Goal: Task Accomplishment & Management: Manage account settings

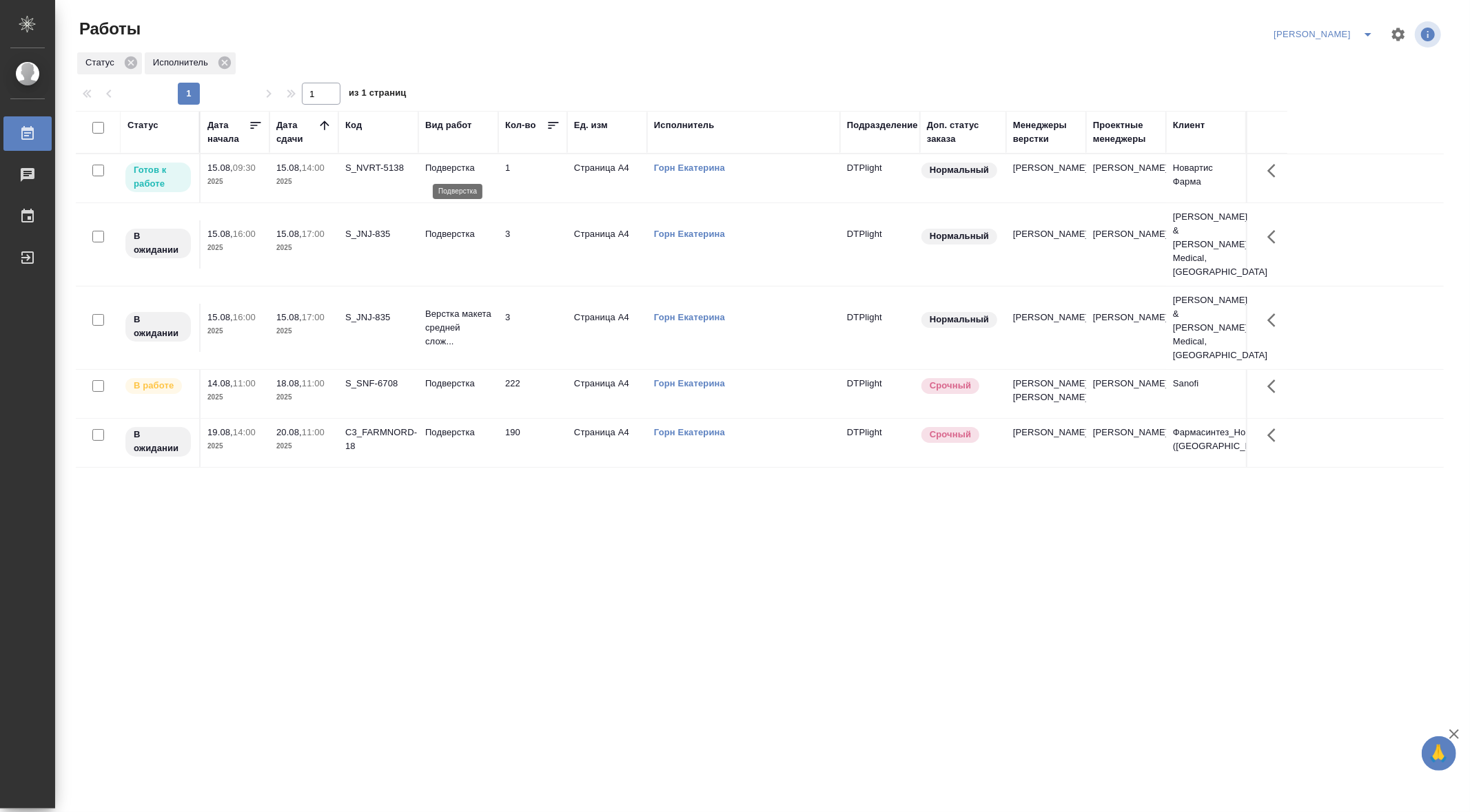
click at [456, 167] on p "Подверстка" at bounding box center [458, 169] width 67 height 14
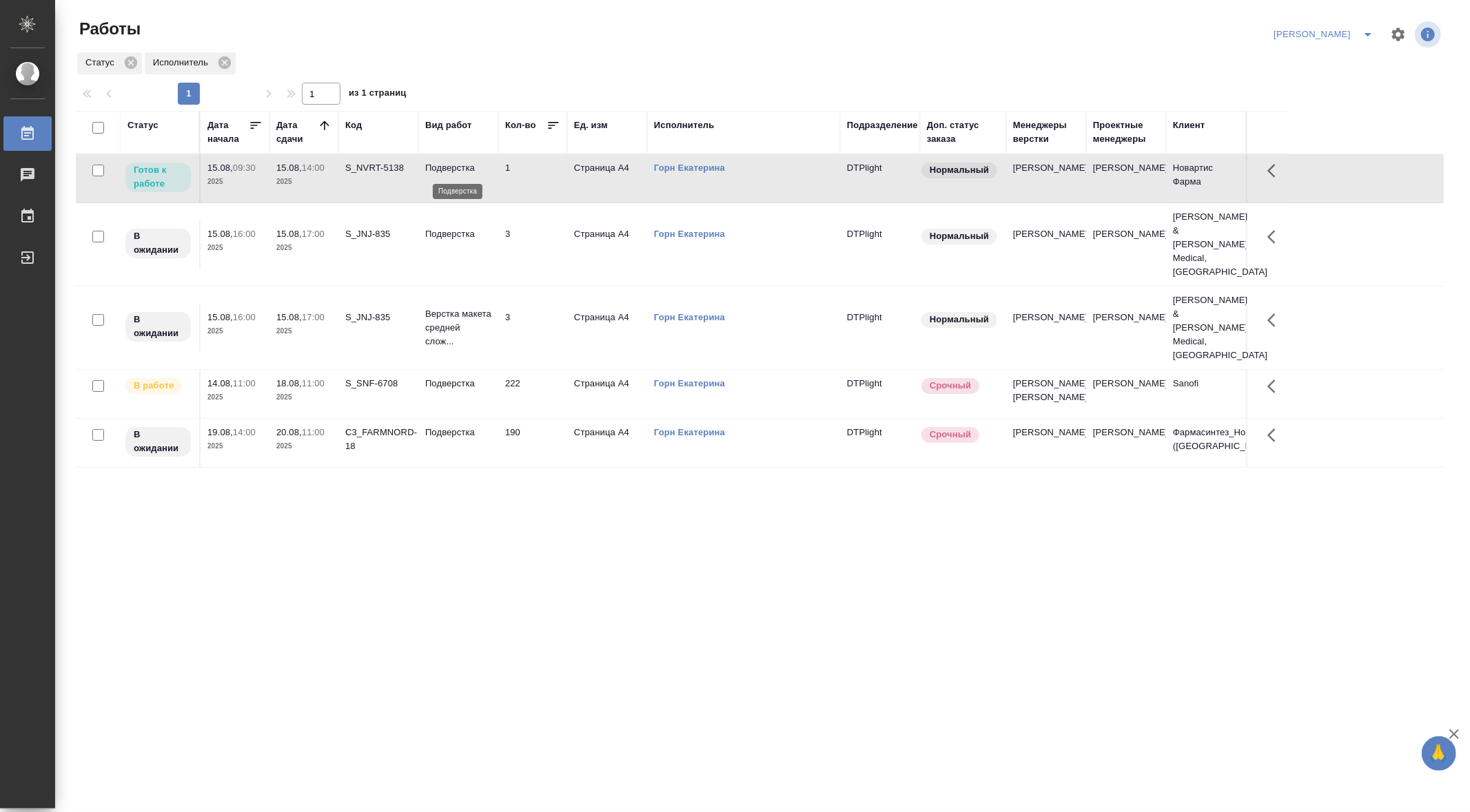
click at [456, 167] on p "Подверстка" at bounding box center [458, 169] width 67 height 14
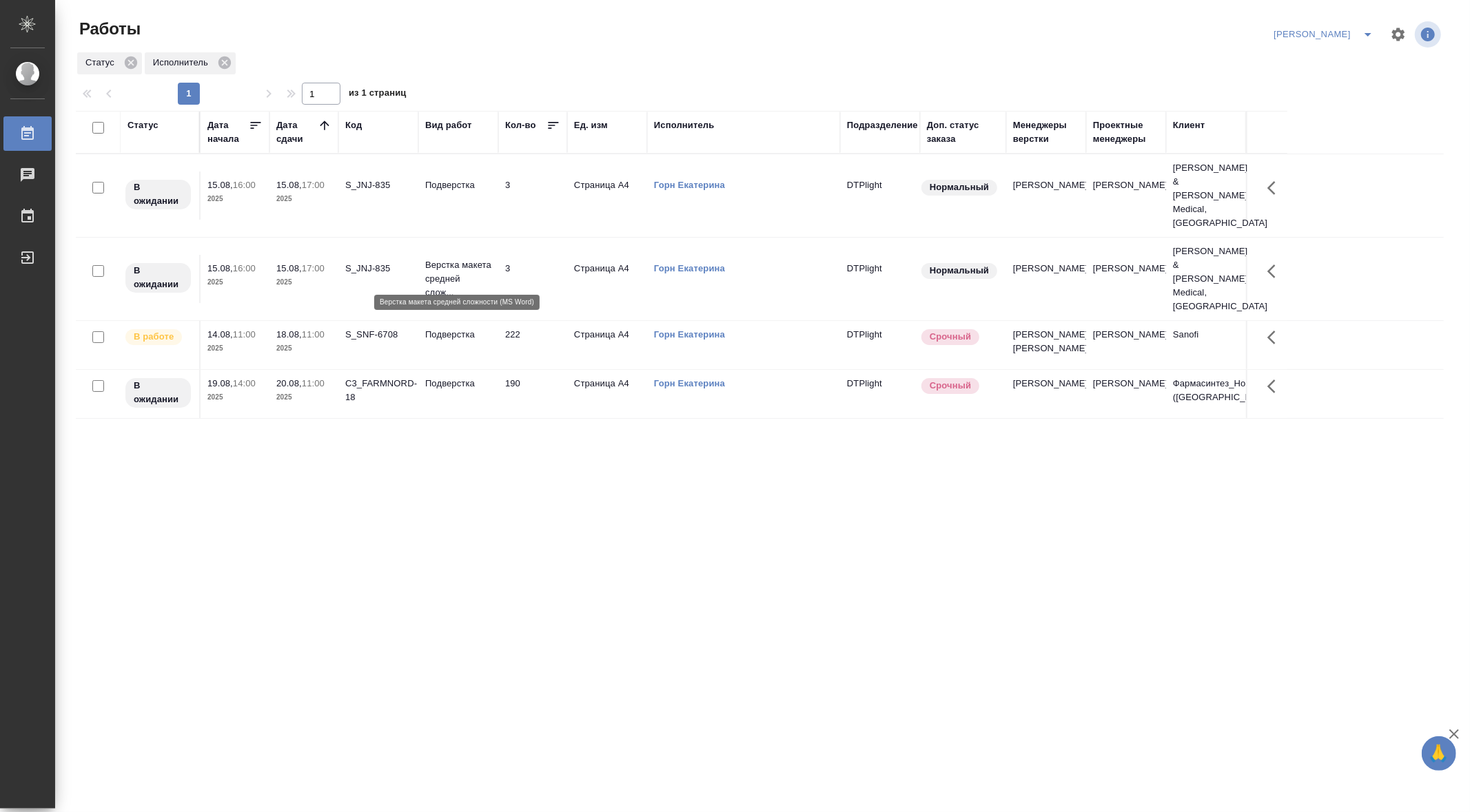
click at [448, 258] on p "Верстка макета средней слож..." at bounding box center [458, 279] width 67 height 42
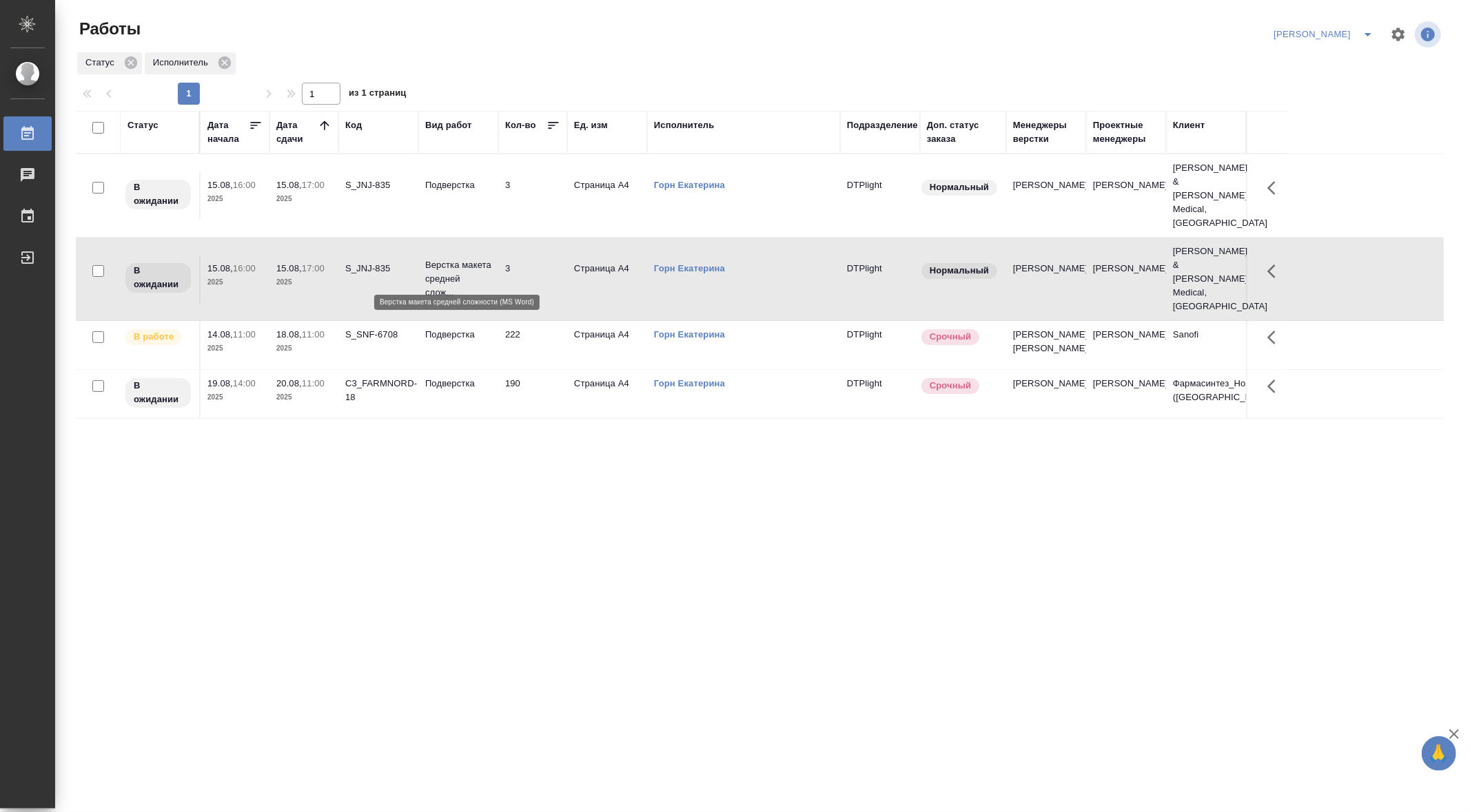
click at [448, 258] on p "Верстка макета средней слож..." at bounding box center [458, 279] width 67 height 42
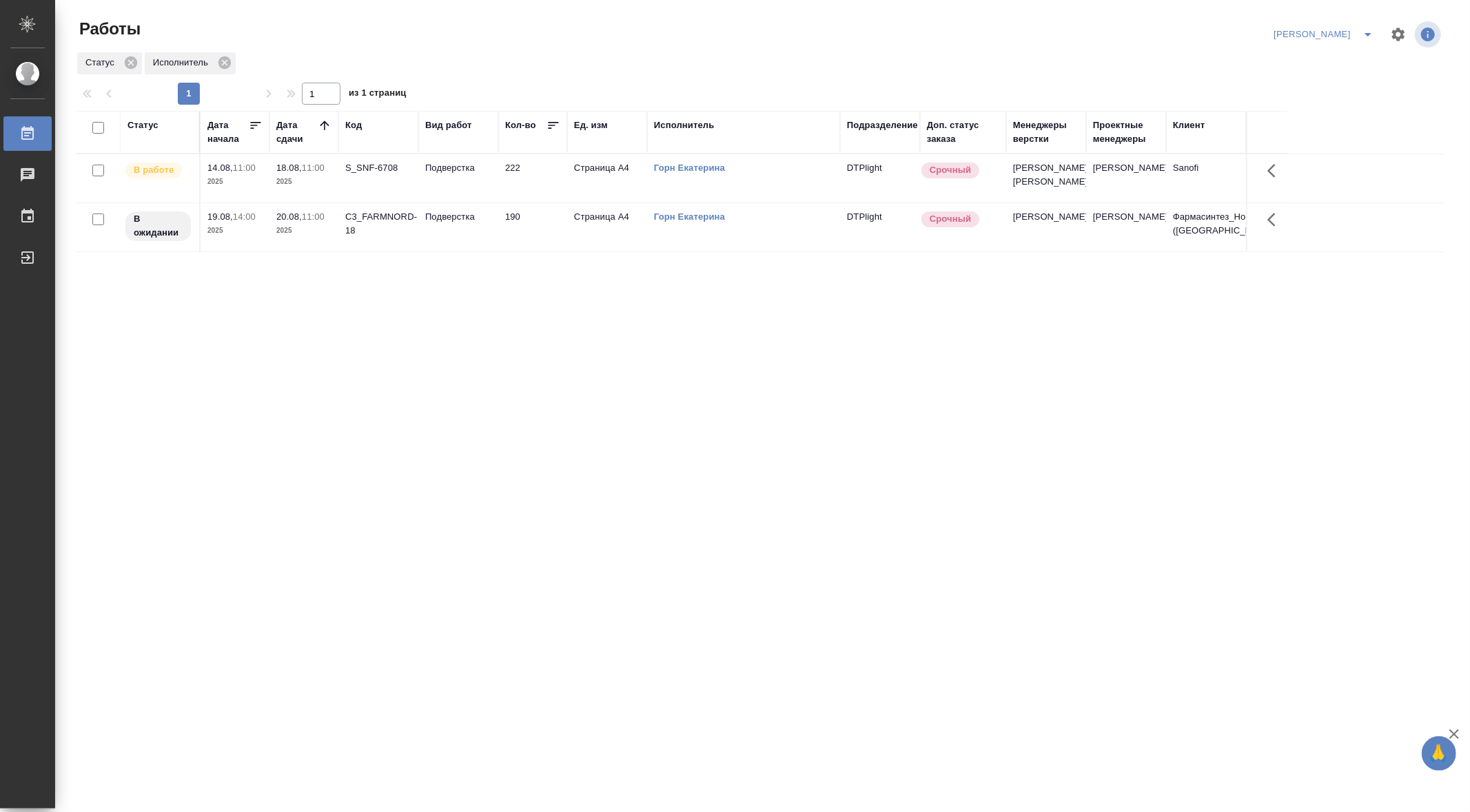
click at [1367, 35] on icon "split button" at bounding box center [1368, 35] width 7 height 4
click at [1361, 63] on li "Ничье" at bounding box center [1354, 61] width 55 height 22
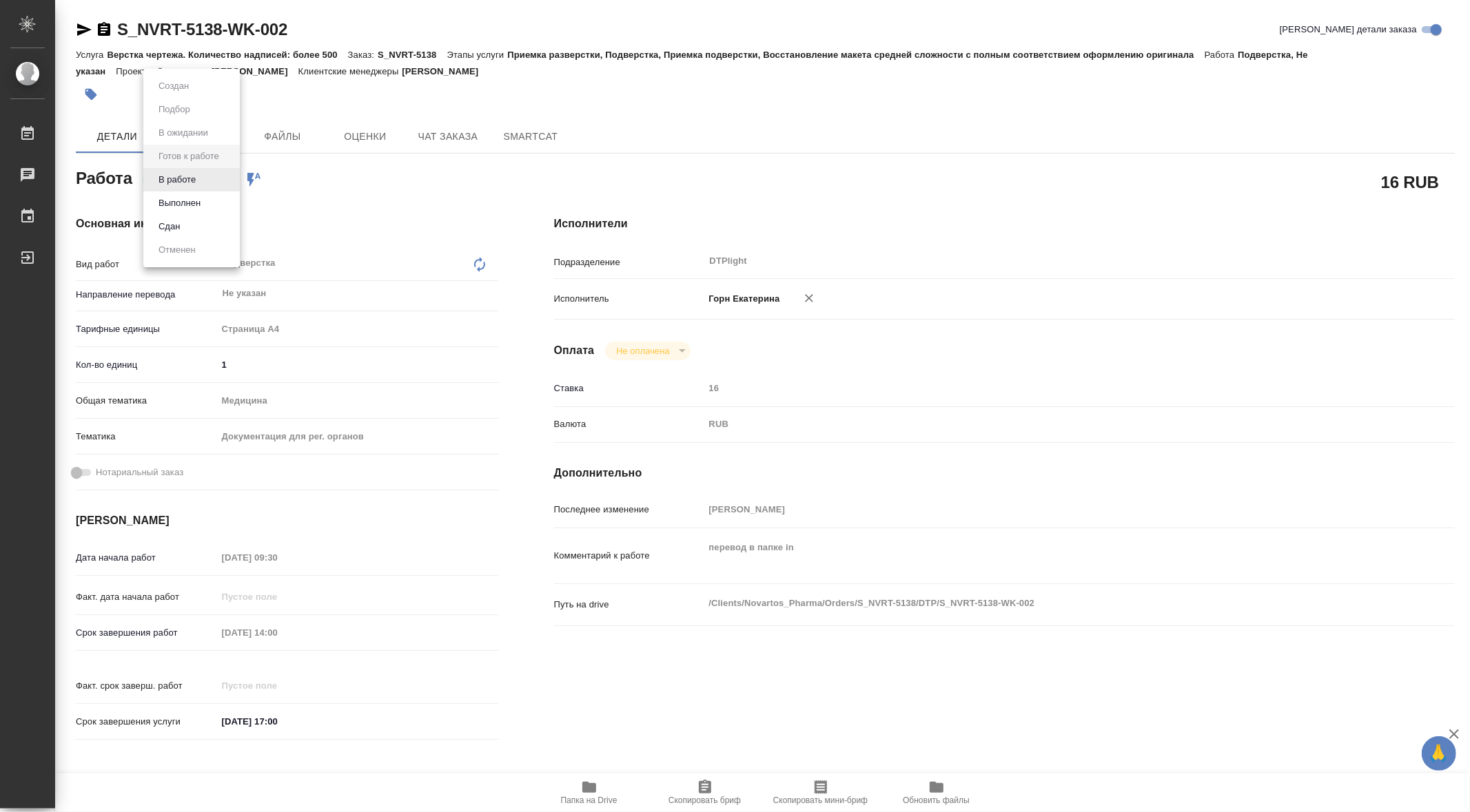
click at [217, 178] on body "🙏 .cls-1 fill:#fff; AWATERA Gorn Ekaterina Работы 0 Чаты График Выйти S_NVRT-51…" at bounding box center [735, 406] width 1470 height 812
click at [184, 177] on button "В работе" at bounding box center [177, 179] width 45 height 15
type textarea "x"
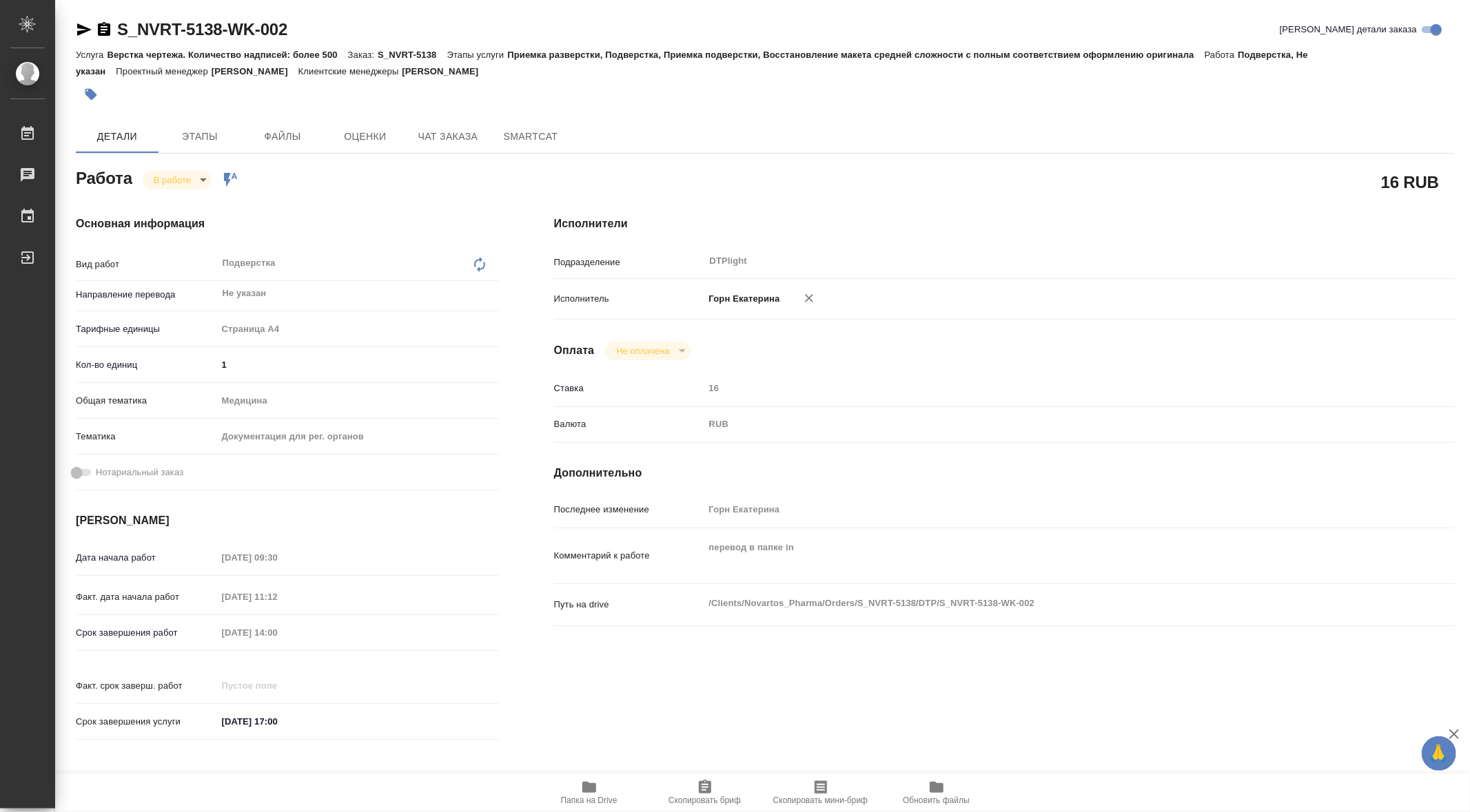
type textarea "x"
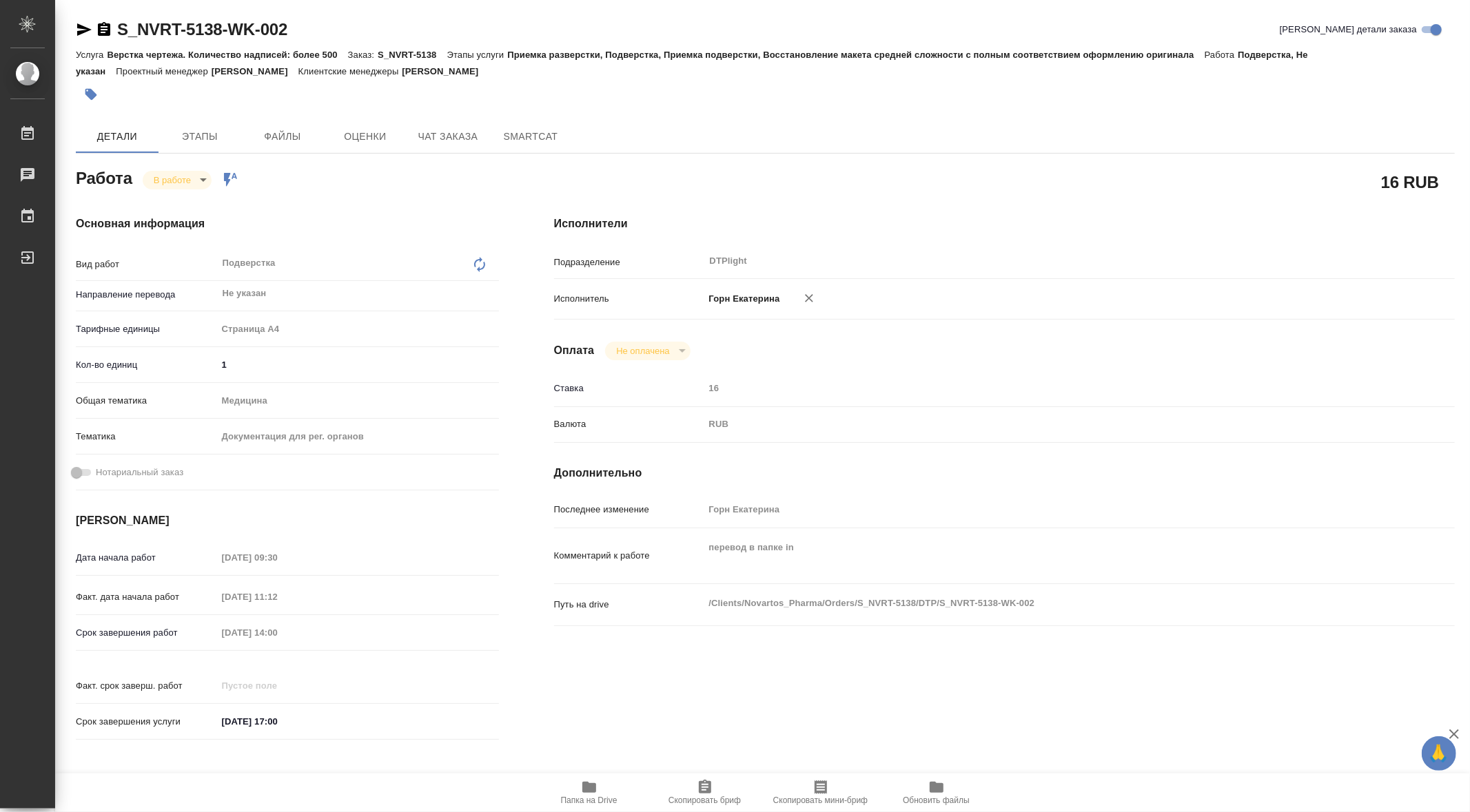
type textarea "x"
click at [586, 793] on icon "button" at bounding box center [589, 787] width 17 height 17
click at [202, 180] on body "🙏 .cls-1 fill:#fff; AWATERA Gorn Ekaterina Работы 0 Чаты График Выйти S_NVRT-51…" at bounding box center [735, 406] width 1470 height 812
click at [199, 203] on button "Выполнен" at bounding box center [179, 202] width 51 height 15
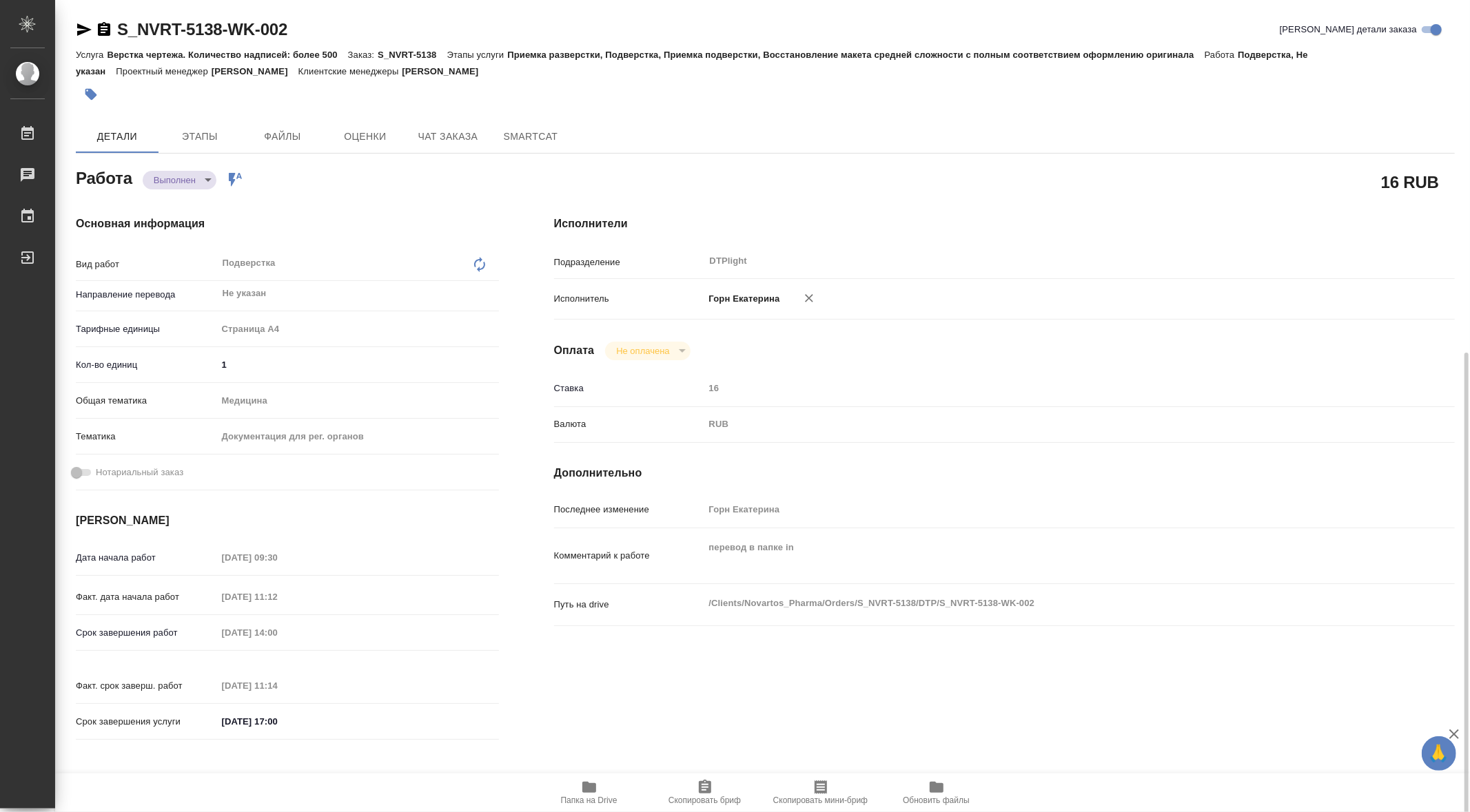
scroll to position [363, 0]
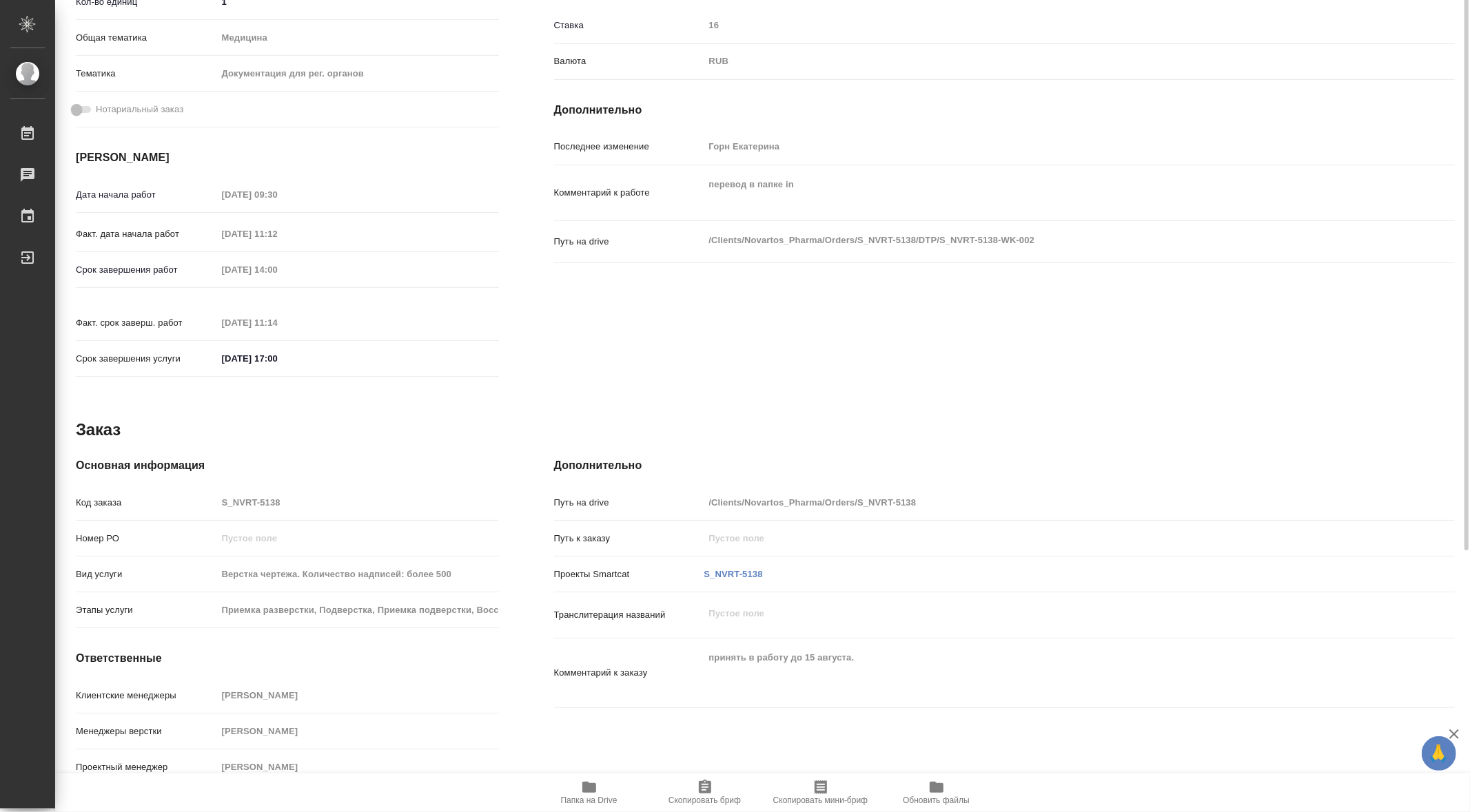
type textarea "x"
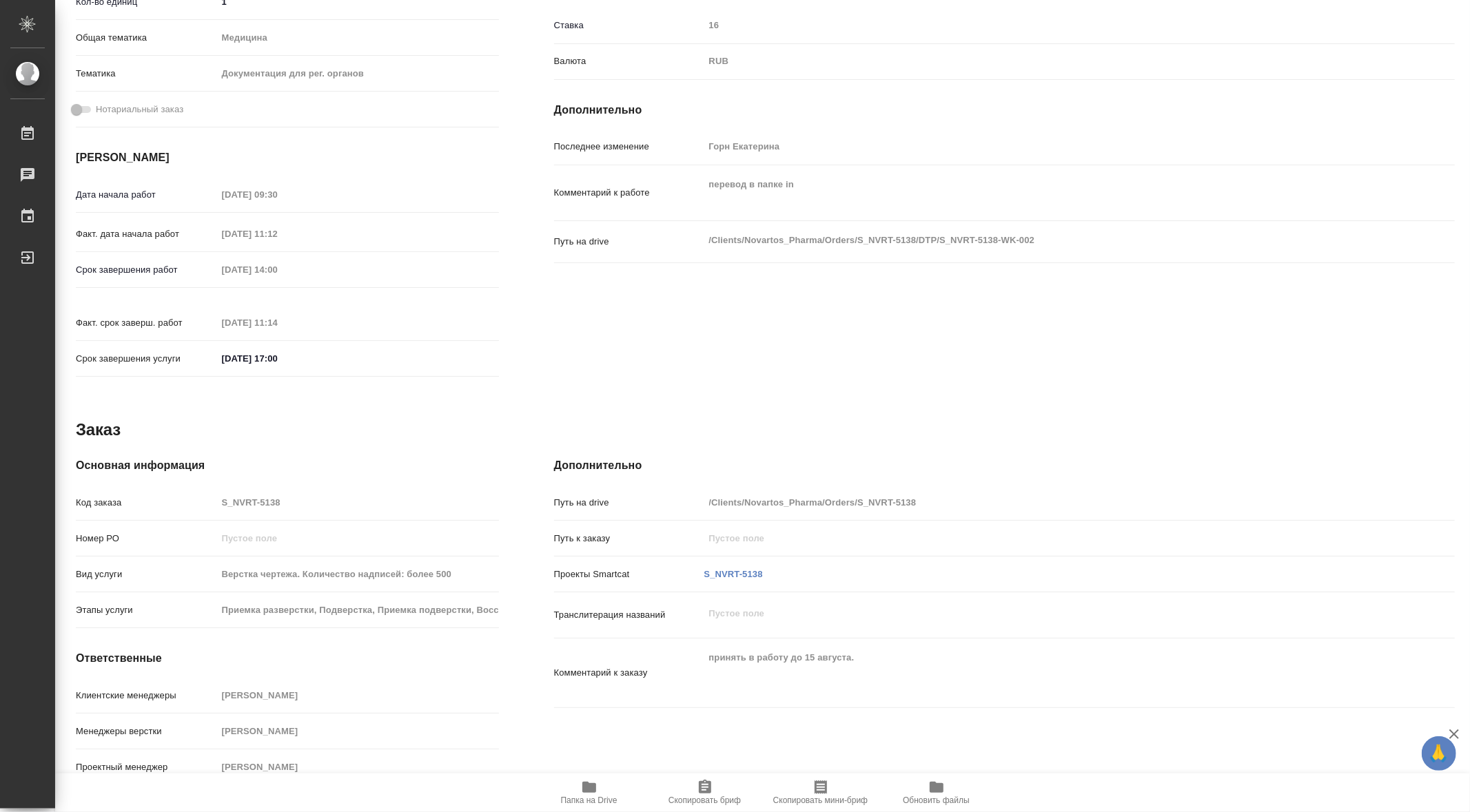
scroll to position [0, 0]
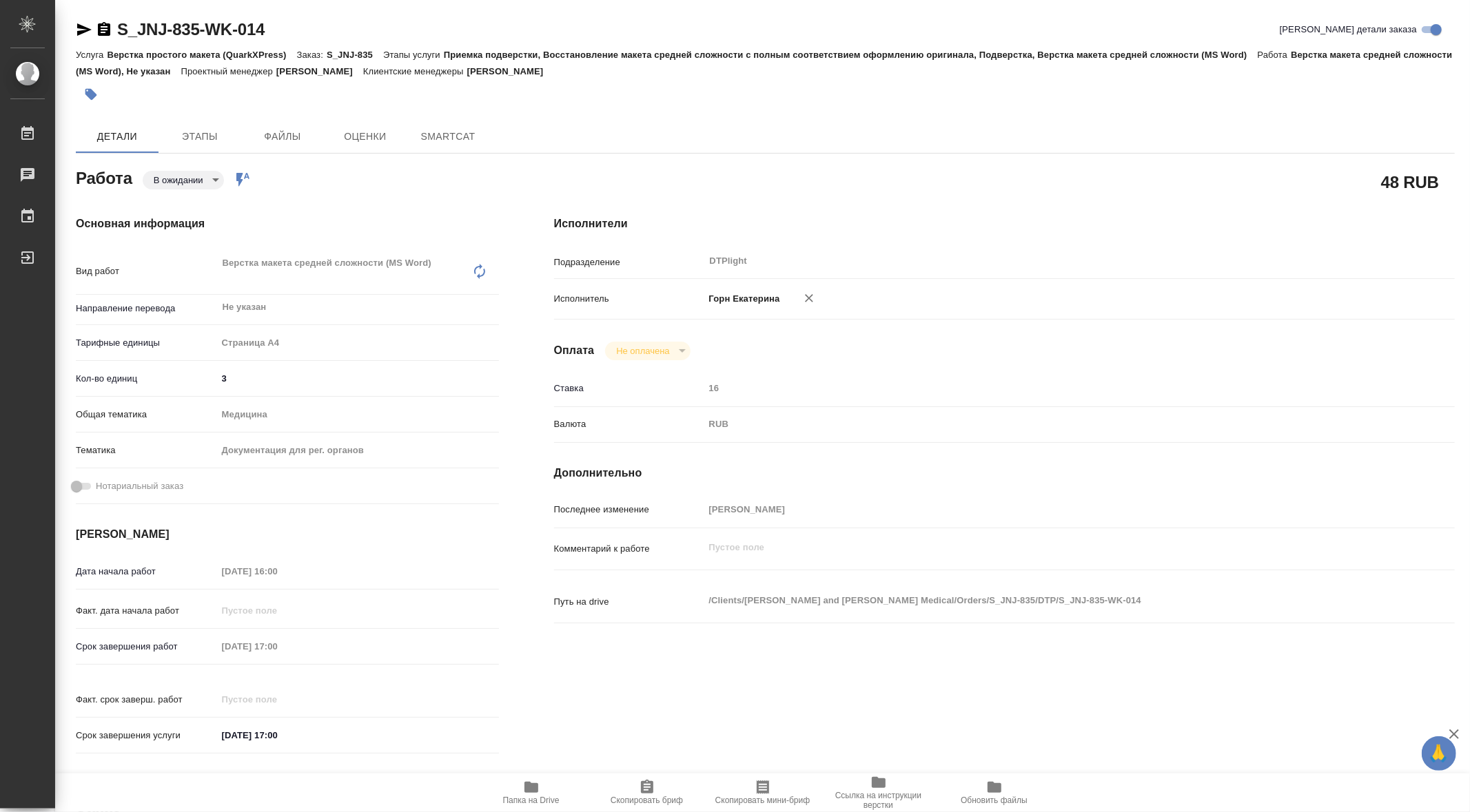
type input "pending"
type input "Не указан"
type input "5f036ec4e16dec2d6b59c8ff"
type input "3"
type input "med"
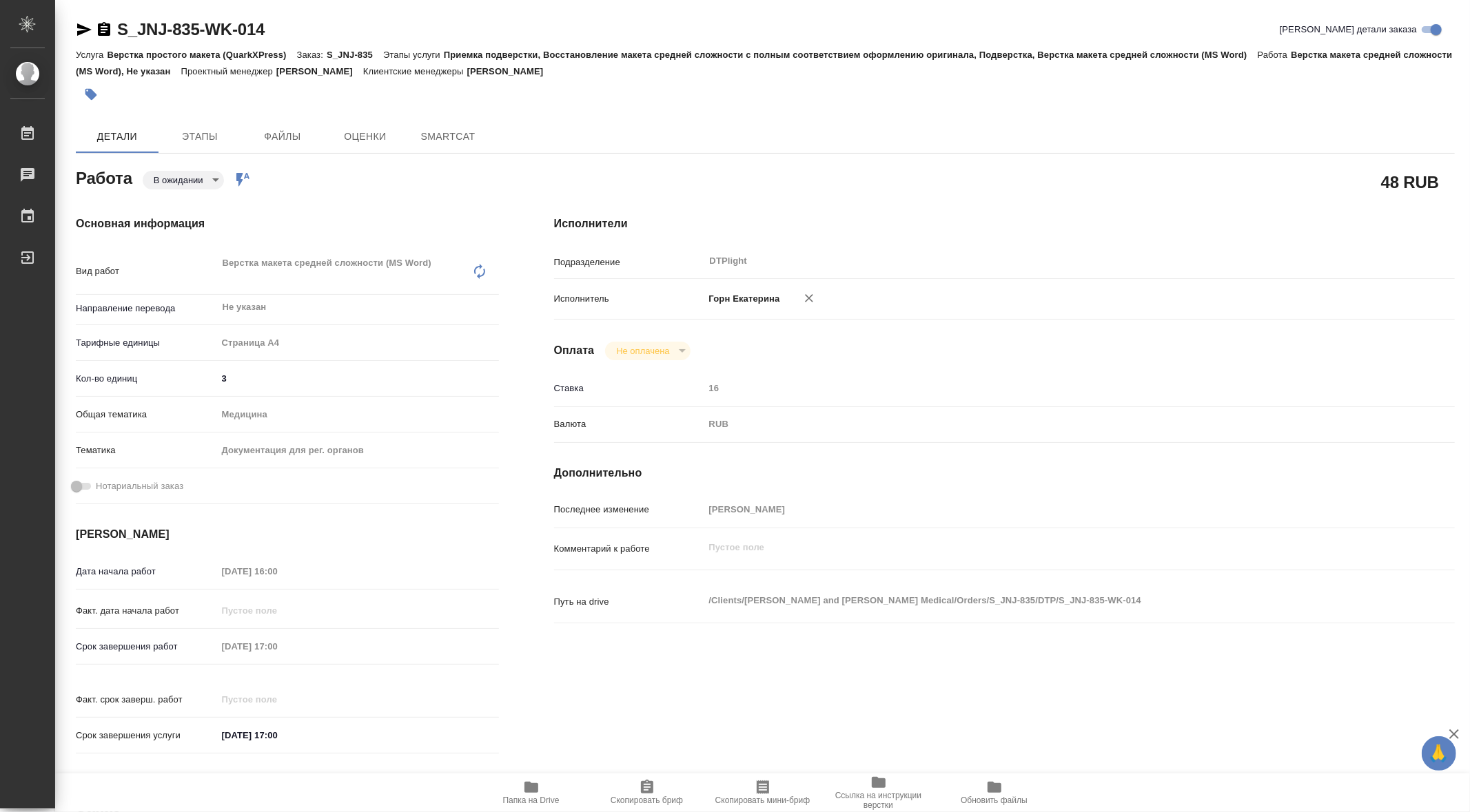
type input "5f647205b73bc97568ca66c6"
type input "[DATE] 16:00"
type input "[DATE] 17:00"
type input "DTPlight"
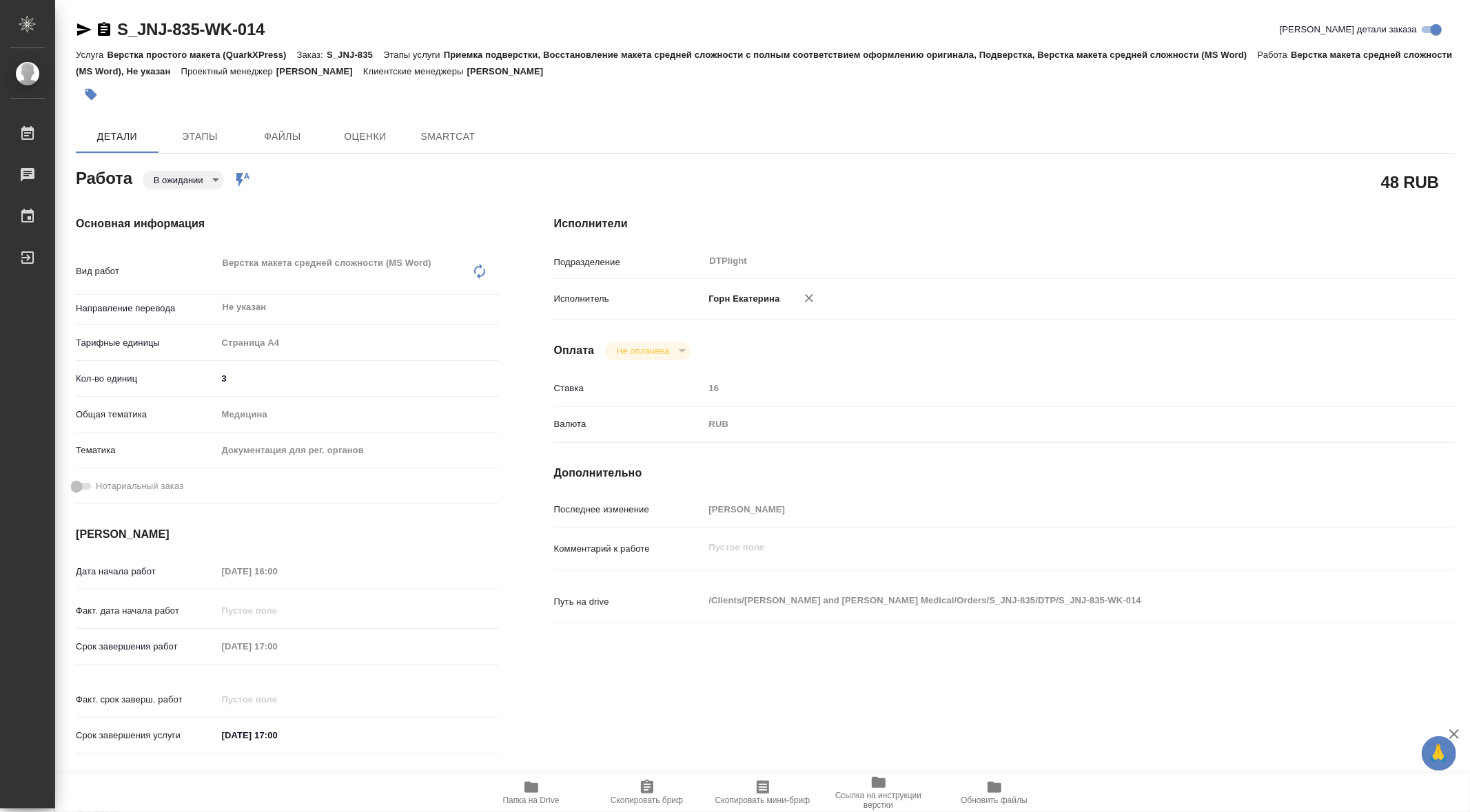
type input "notPayed"
type input "16"
type input "RUB"
type input "[PERSON_NAME]"
type input "S_JNJ-835"
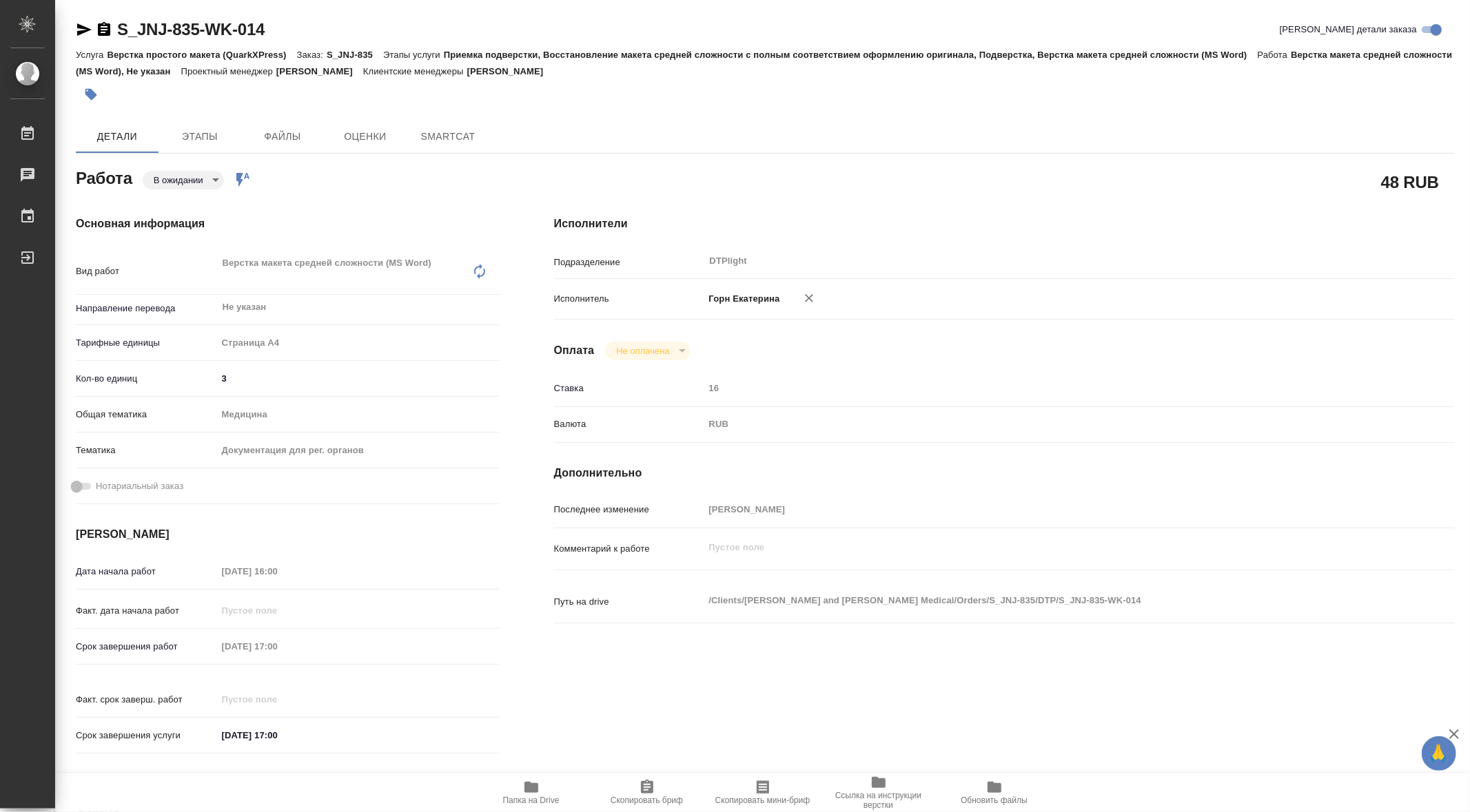
type input "P26032036R"
type input "Верстка простого макета (QuarkXPress)"
type input "Приемка подверстки, Восстановление макета средней сложности с полным соответств…"
type input "[PERSON_NAME]"
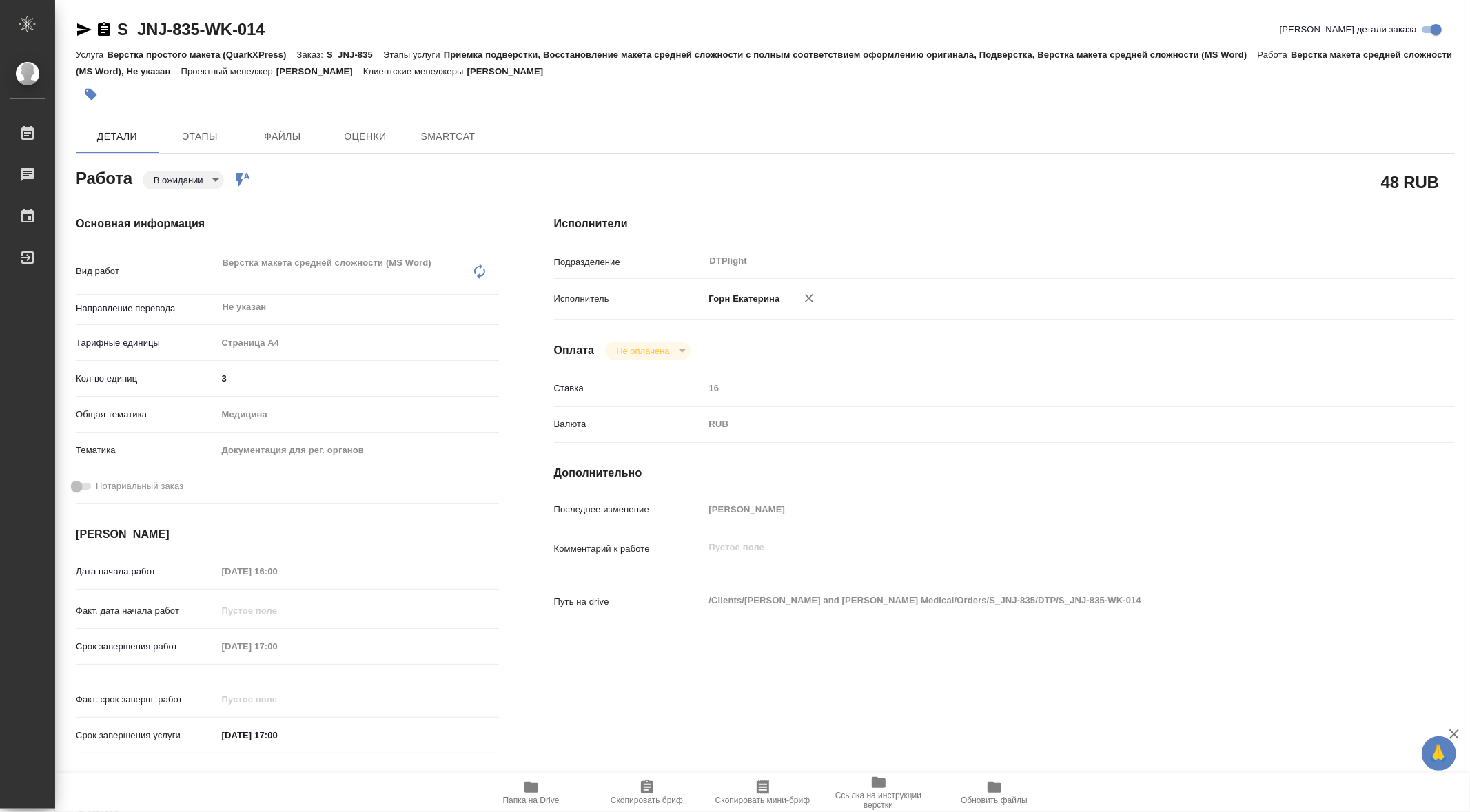
type input "/Clients/[PERSON_NAME] and [PERSON_NAME] Medical/Orders/S_JNJ-835"
